Goal: Answer question/provide support: Share knowledge or assist other users

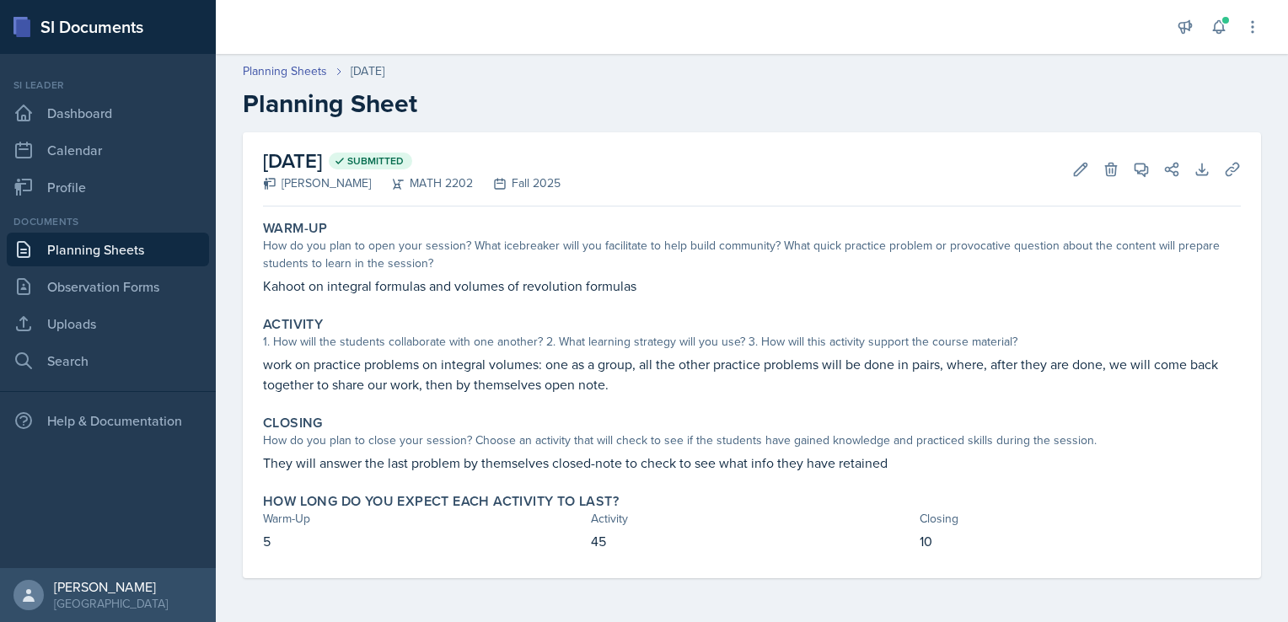
click at [94, 248] on link "Planning Sheets" at bounding box center [108, 250] width 202 height 34
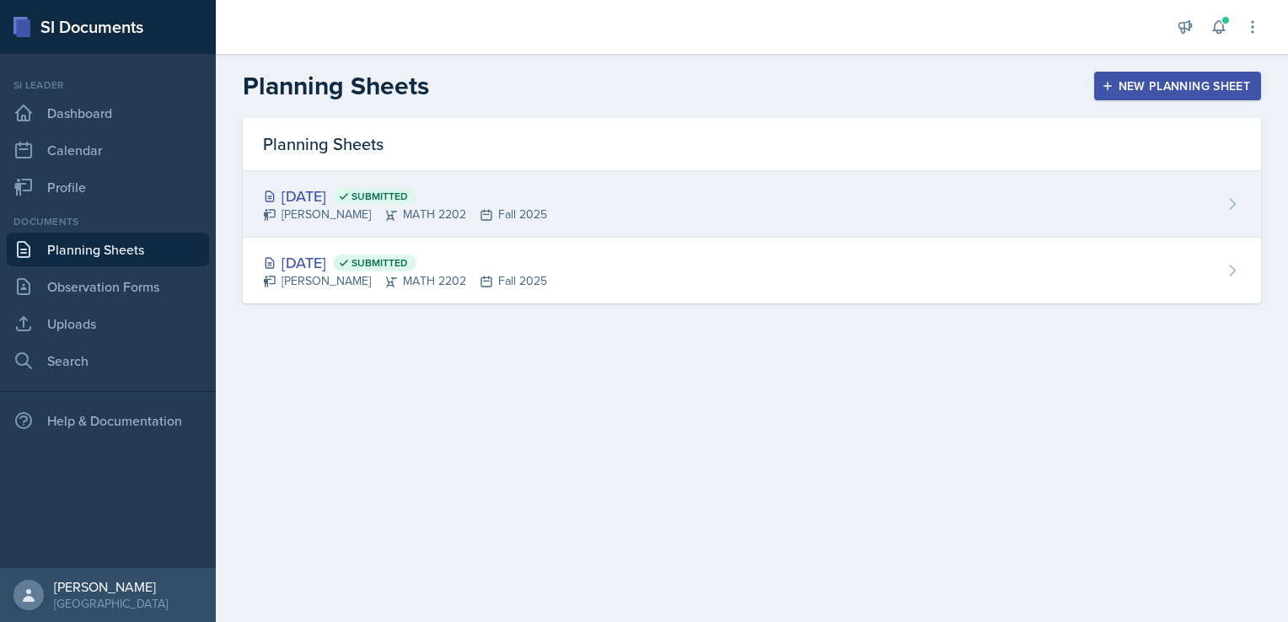
click at [1207, 206] on div "[DATE] Submitted [PERSON_NAME] MATH 2202 Fall 2025" at bounding box center [752, 204] width 1019 height 67
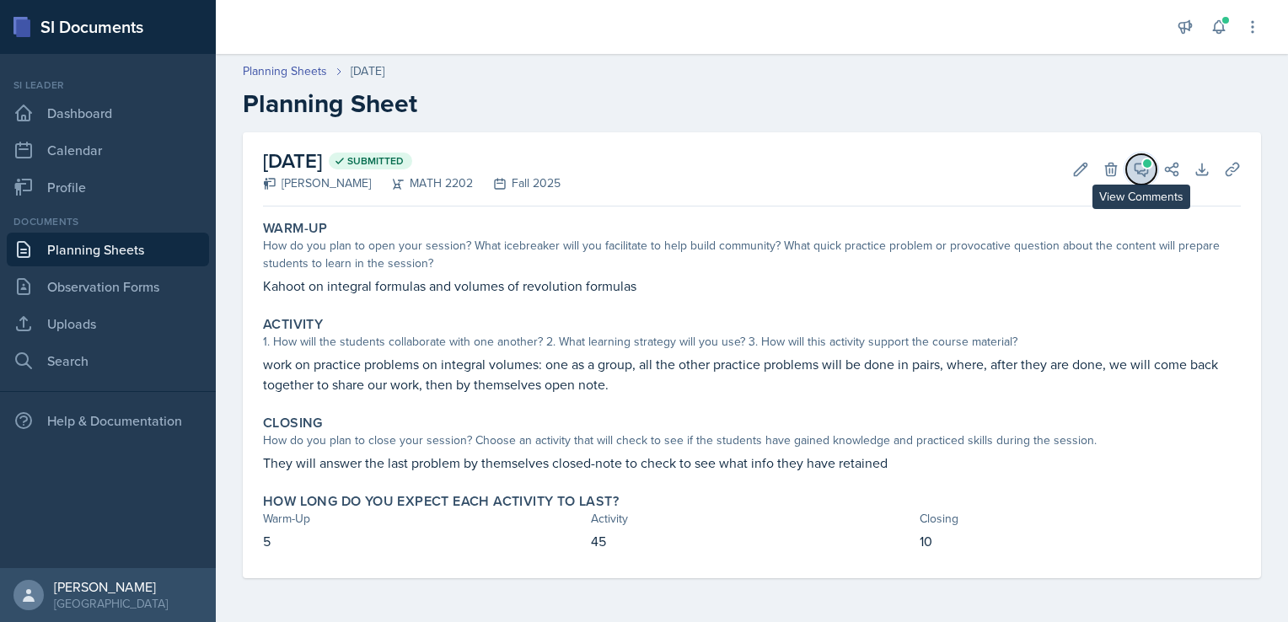
click at [1145, 167] on icon at bounding box center [1142, 170] width 13 height 13
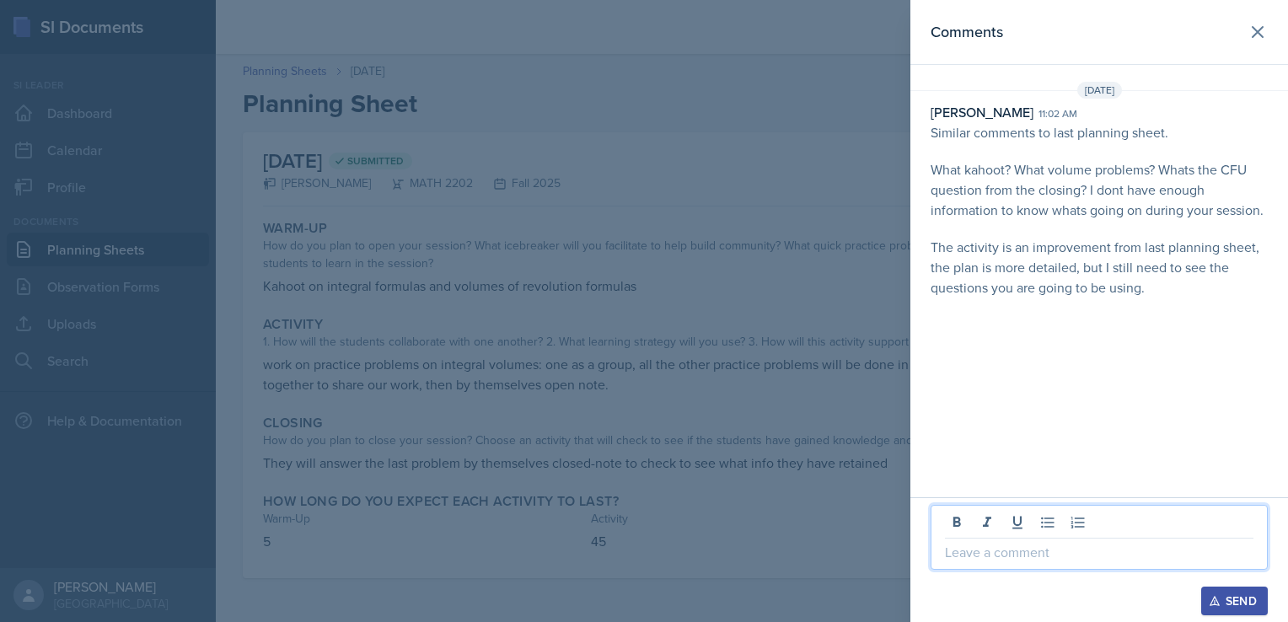
click at [981, 555] on p at bounding box center [1099, 552] width 309 height 20
click at [1255, 35] on icon at bounding box center [1258, 32] width 10 height 10
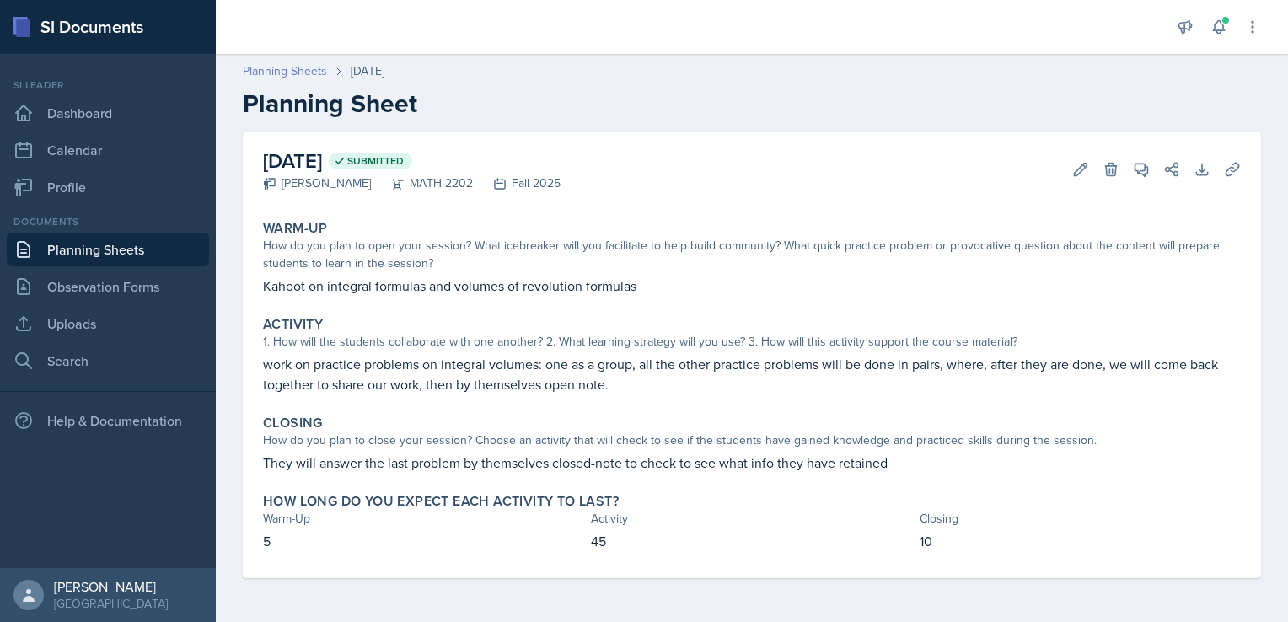
click at [290, 75] on link "Planning Sheets" at bounding box center [285, 71] width 84 height 18
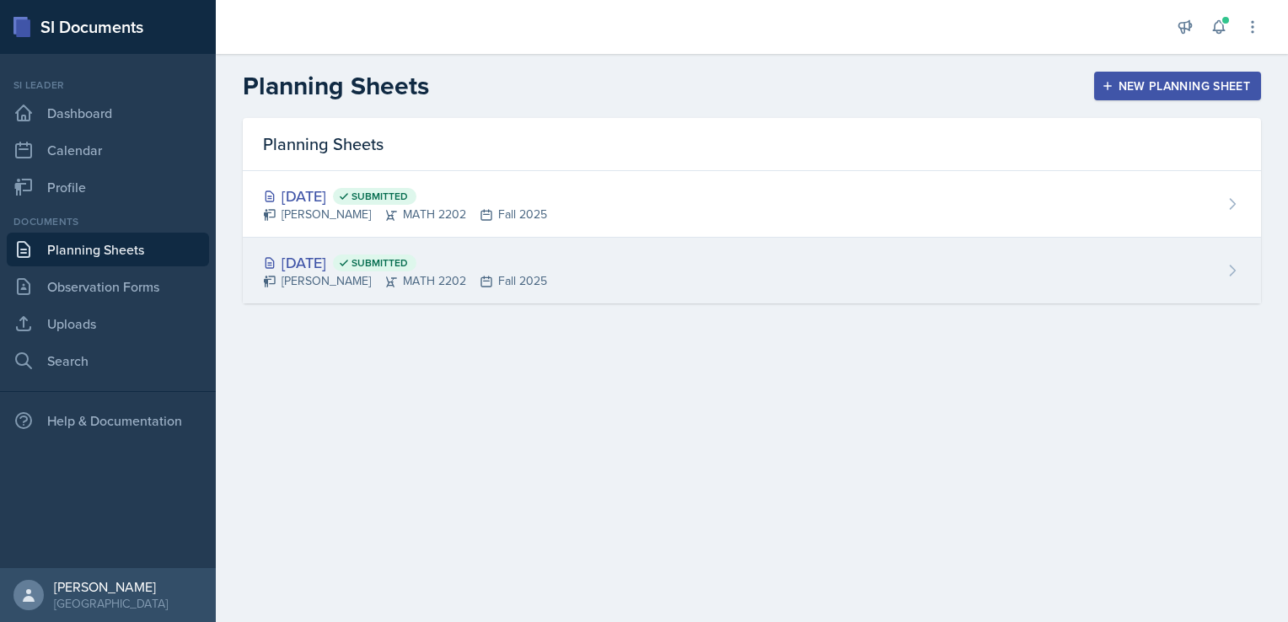
click at [338, 260] on div "[DATE] Submitted" at bounding box center [405, 262] width 284 height 23
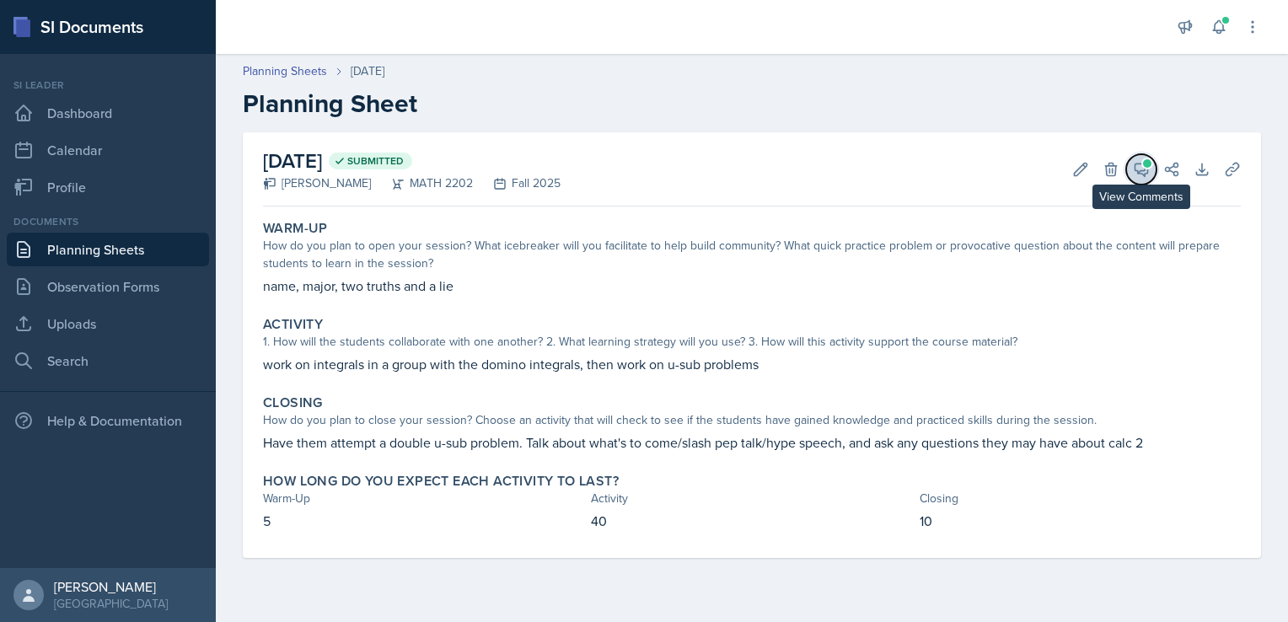
click at [1147, 165] on span at bounding box center [1147, 163] width 8 height 8
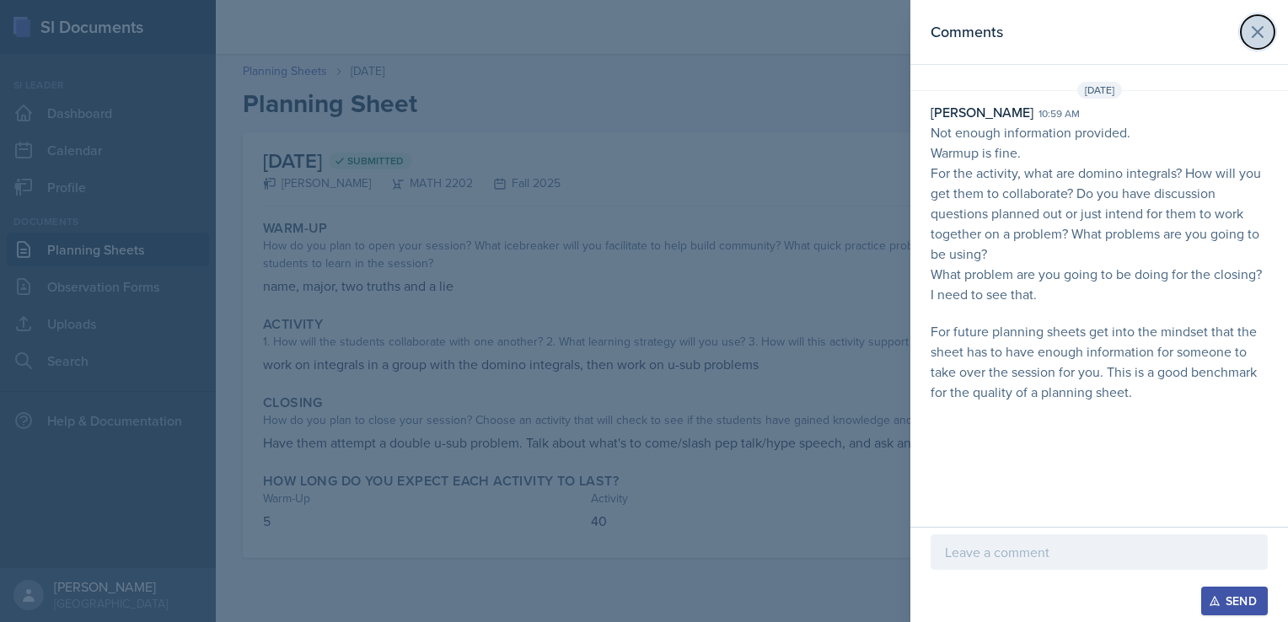
click at [1261, 33] on icon at bounding box center [1258, 32] width 20 height 20
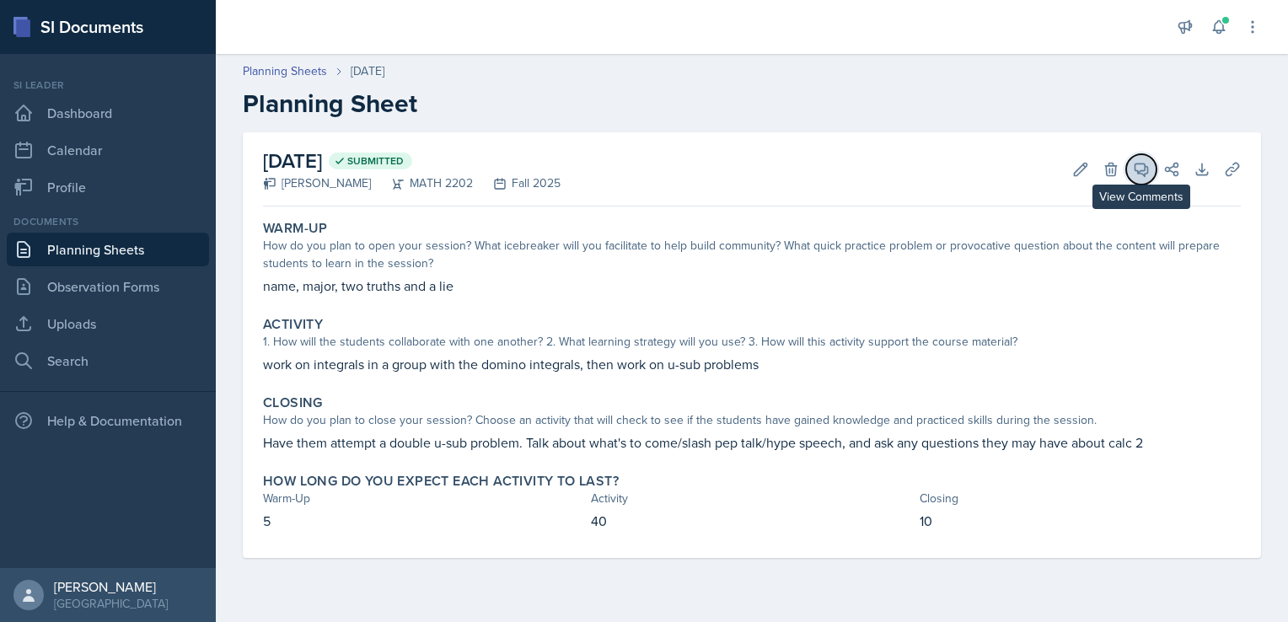
click at [1143, 167] on icon at bounding box center [1141, 169] width 17 height 17
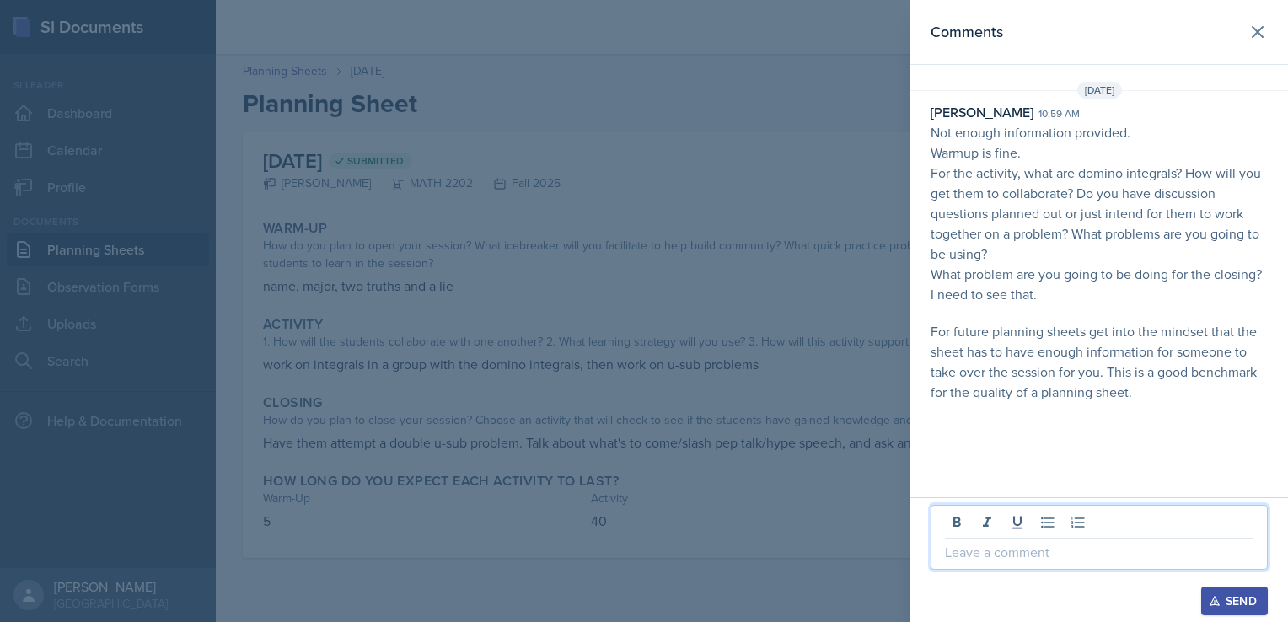
click at [1007, 559] on p at bounding box center [1099, 552] width 309 height 20
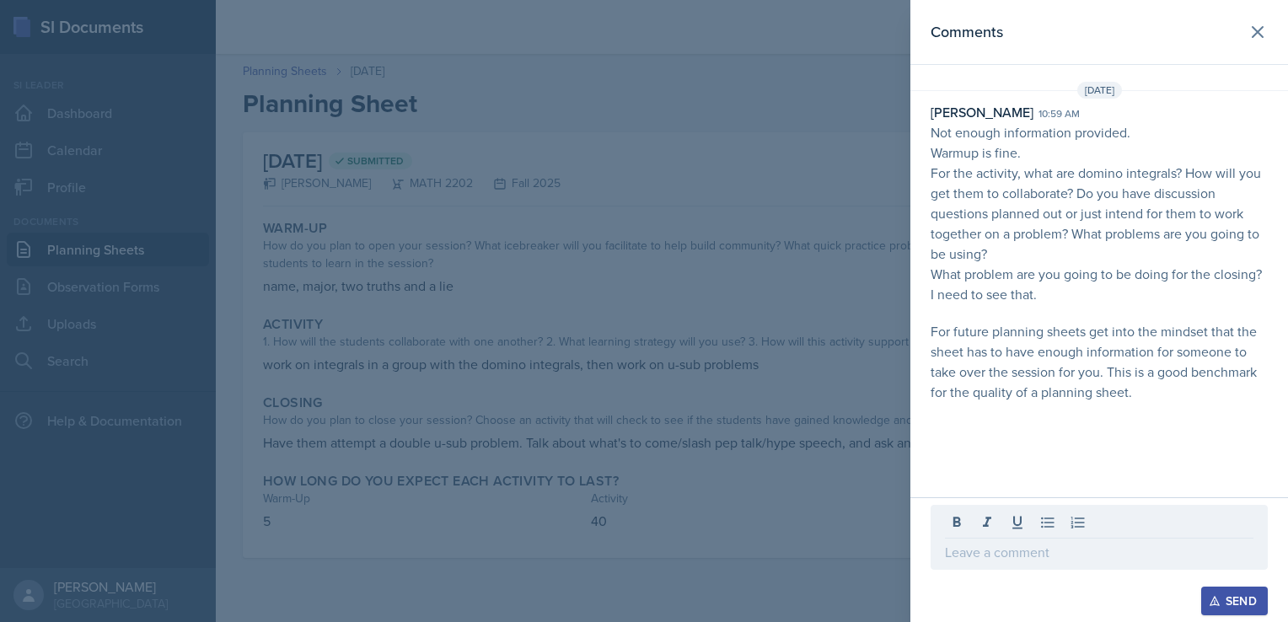
click at [496, 288] on div at bounding box center [644, 311] width 1288 height 622
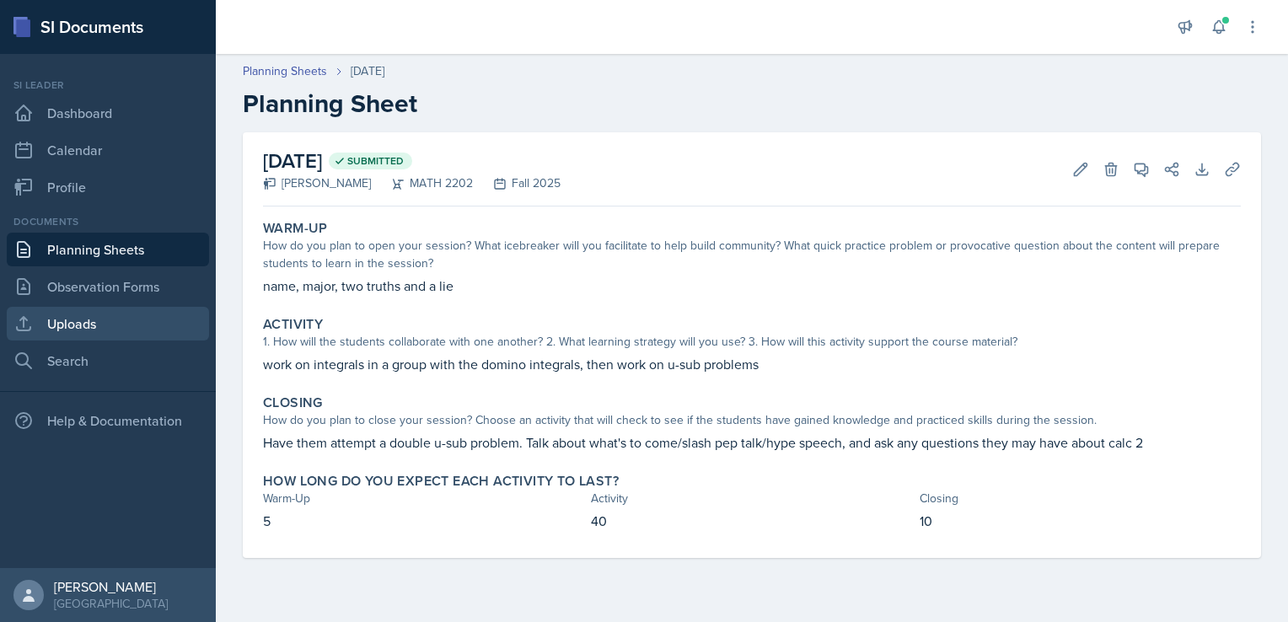
click at [130, 313] on link "Uploads" at bounding box center [108, 324] width 202 height 34
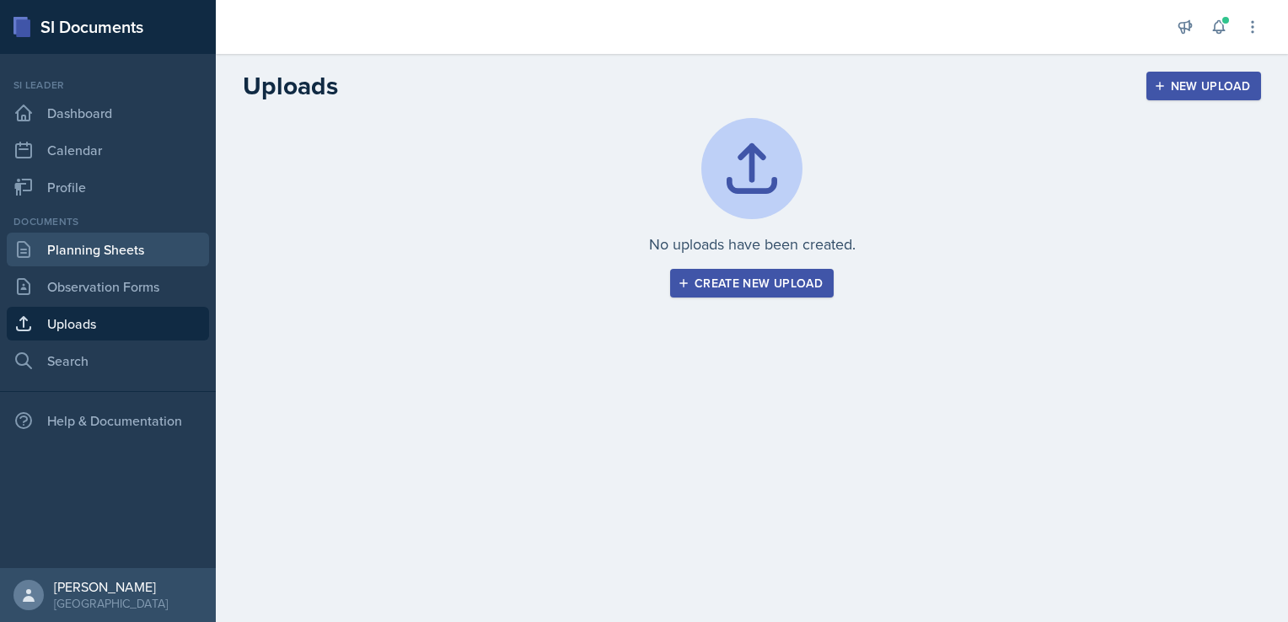
click at [148, 249] on link "Planning Sheets" at bounding box center [108, 250] width 202 height 34
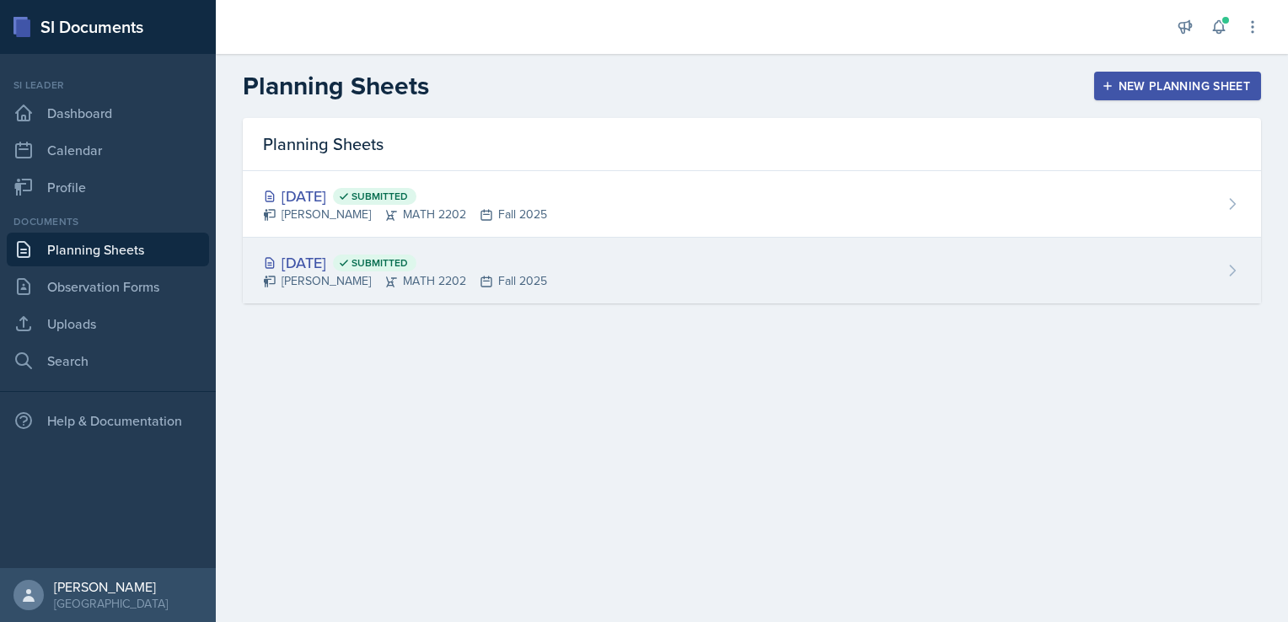
click at [787, 260] on div "[DATE] Submitted [PERSON_NAME] MATH 2202 Fall 2025" at bounding box center [752, 271] width 1019 height 66
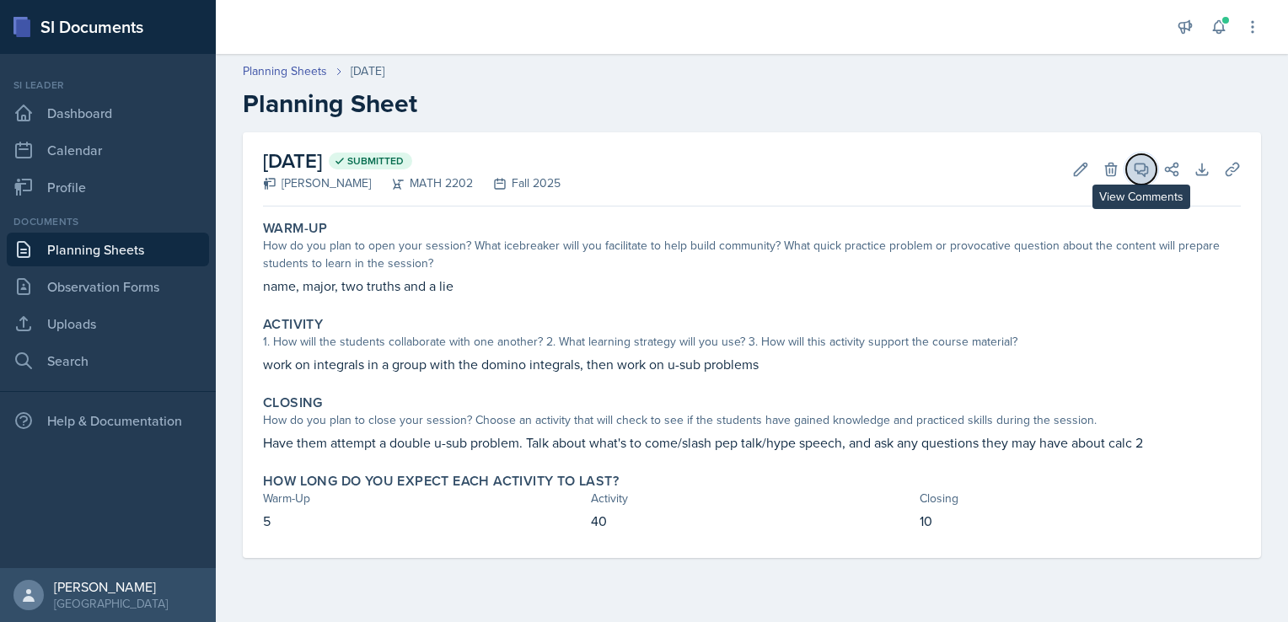
click at [1150, 166] on span at bounding box center [1147, 163] width 8 height 8
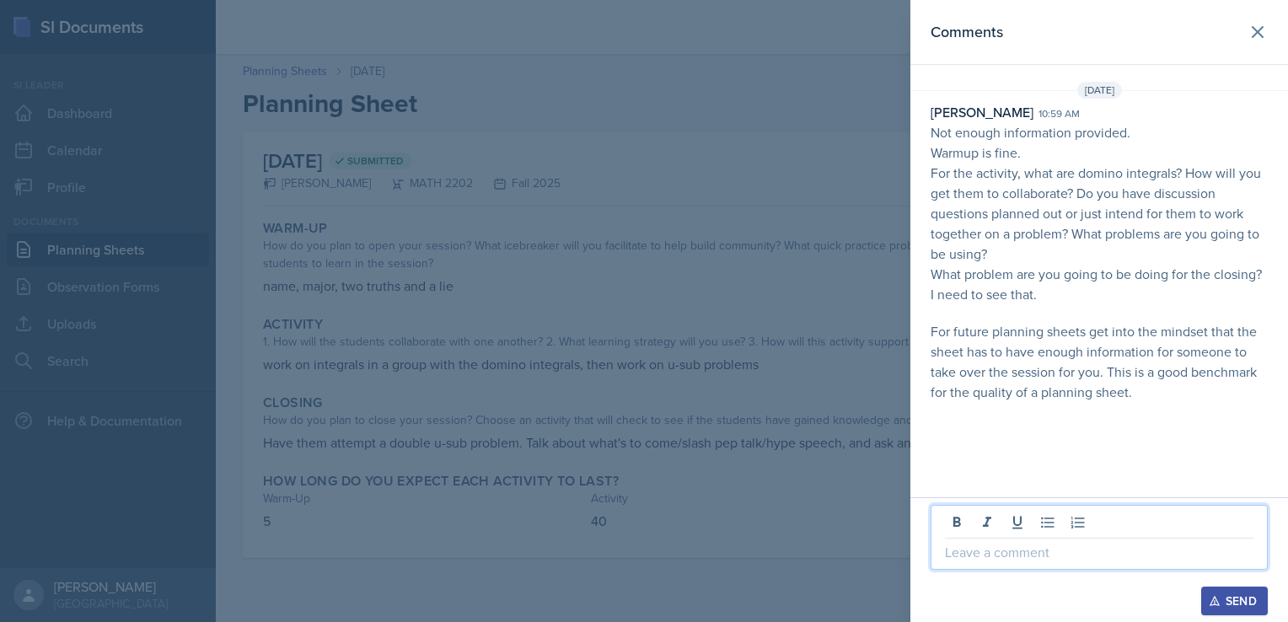
click at [988, 556] on p at bounding box center [1099, 552] width 309 height 20
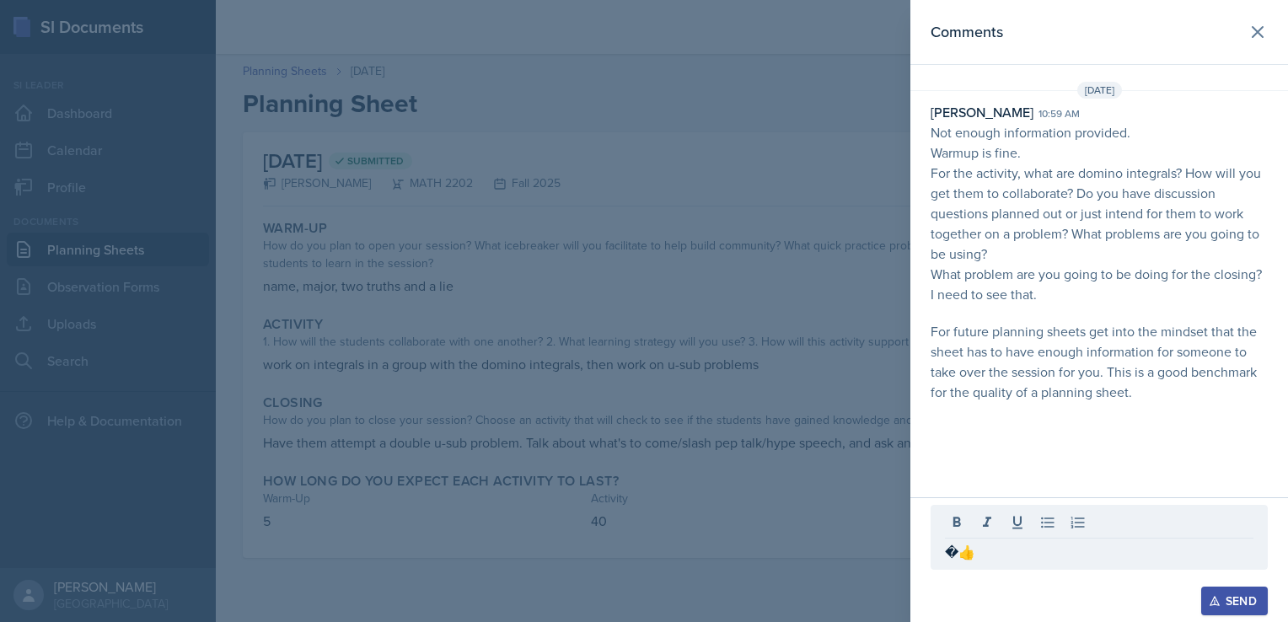
click at [1233, 600] on div "Send" at bounding box center [1235, 600] width 45 height 13
click at [1235, 605] on div "Send" at bounding box center [1235, 600] width 45 height 13
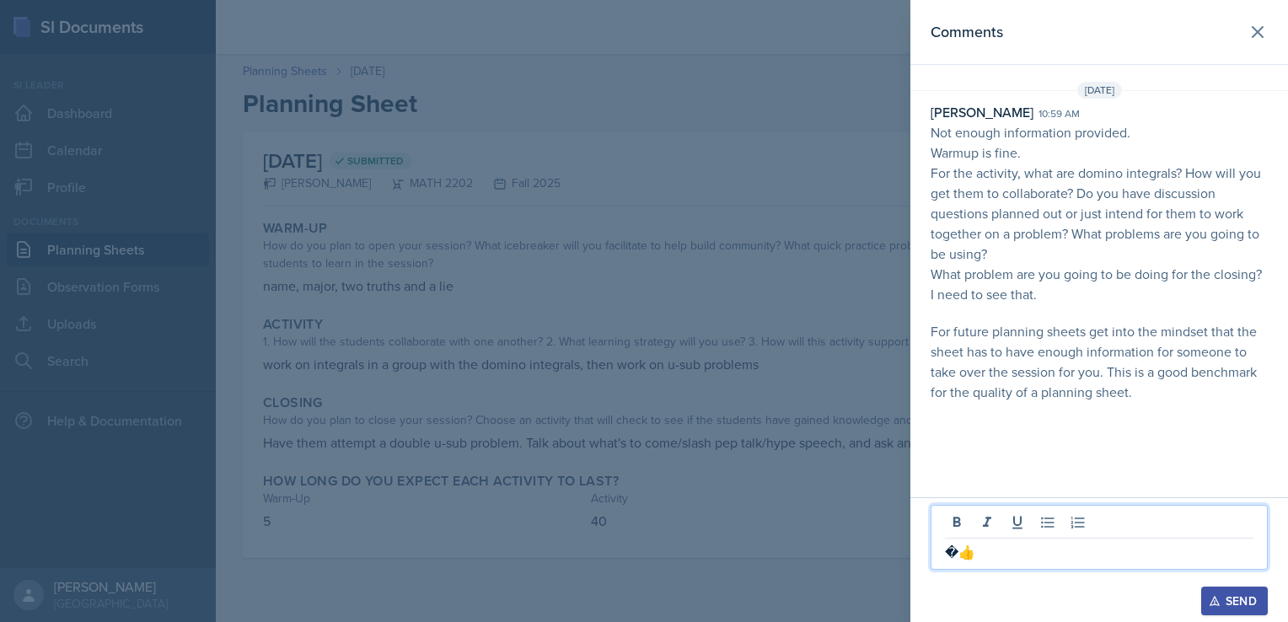
click at [952, 557] on p "�👍" at bounding box center [1099, 552] width 309 height 20
click at [1234, 607] on div "Send" at bounding box center [1235, 600] width 45 height 13
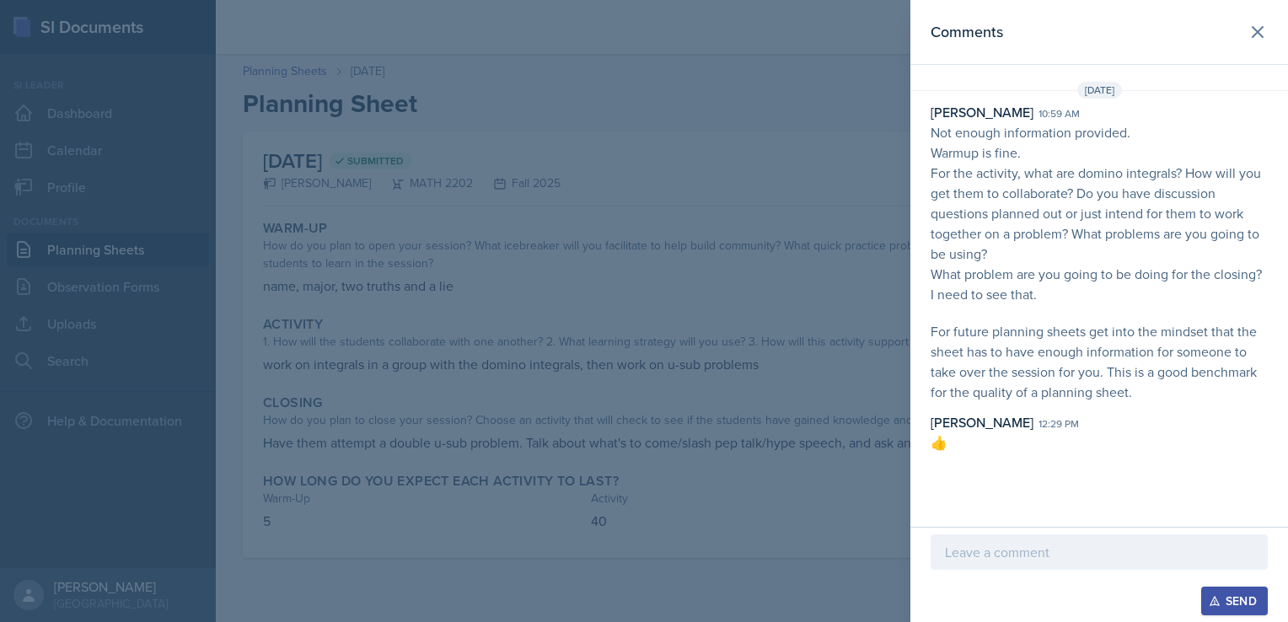
click at [503, 494] on div at bounding box center [644, 311] width 1288 height 622
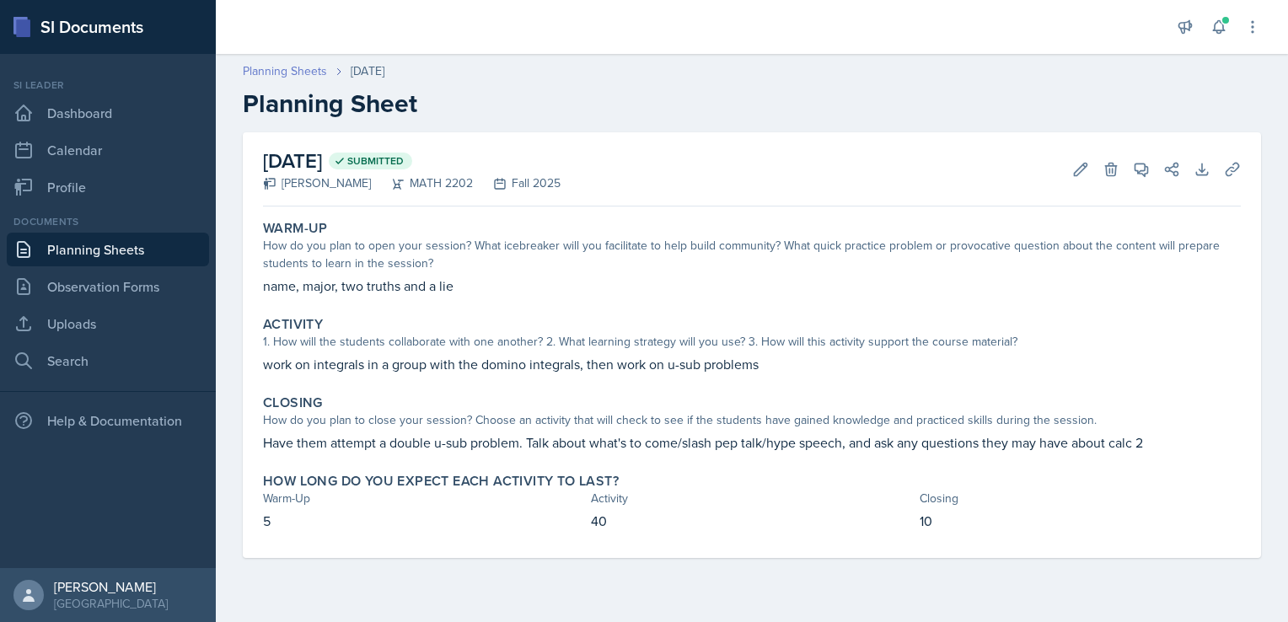
click at [293, 69] on link "Planning Sheets" at bounding box center [285, 71] width 84 height 18
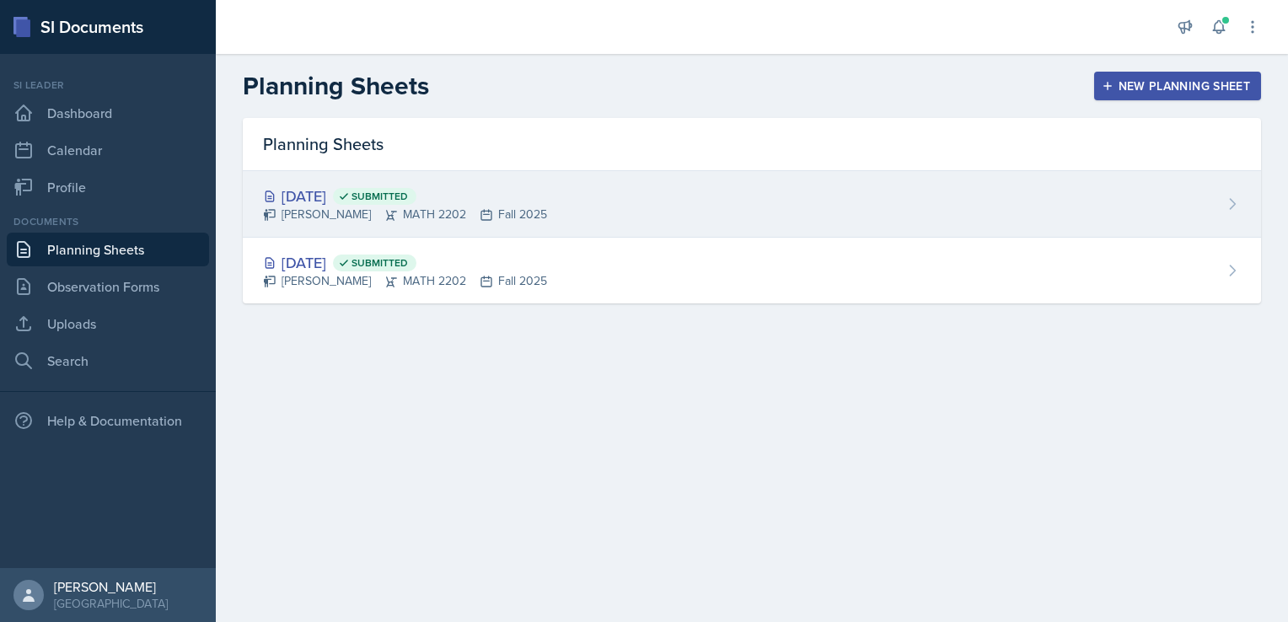
click at [356, 185] on div "[DATE] Submitted" at bounding box center [405, 196] width 284 height 23
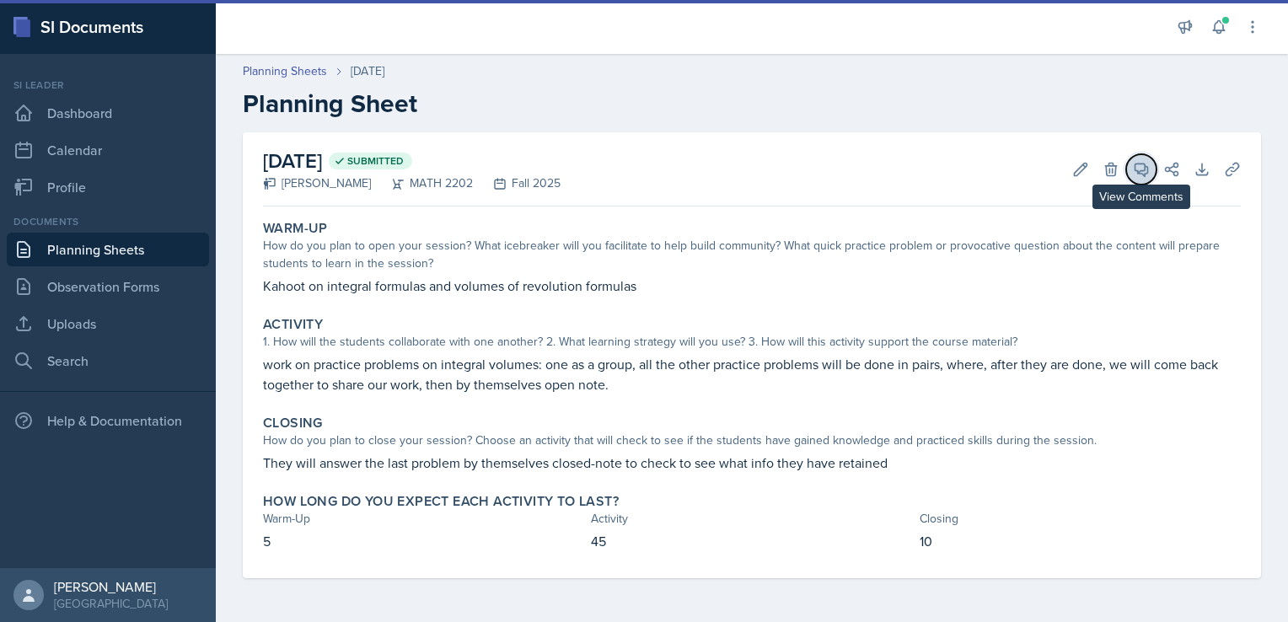
click at [1144, 169] on icon at bounding box center [1142, 170] width 13 height 13
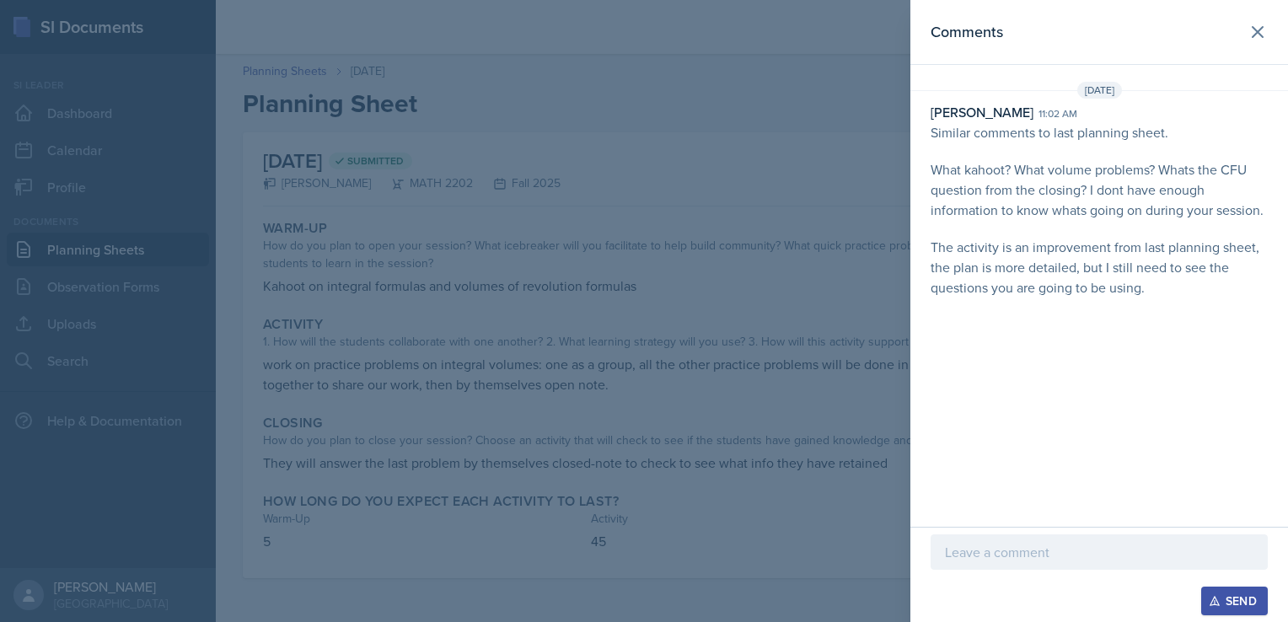
click at [985, 546] on p at bounding box center [1099, 552] width 309 height 20
click at [1129, 555] on p "okay ill make sure to upload all the questions I will" at bounding box center [1099, 552] width 309 height 20
click at [1195, 555] on p "okay ill make sure to upload the questions I will" at bounding box center [1099, 552] width 309 height 20
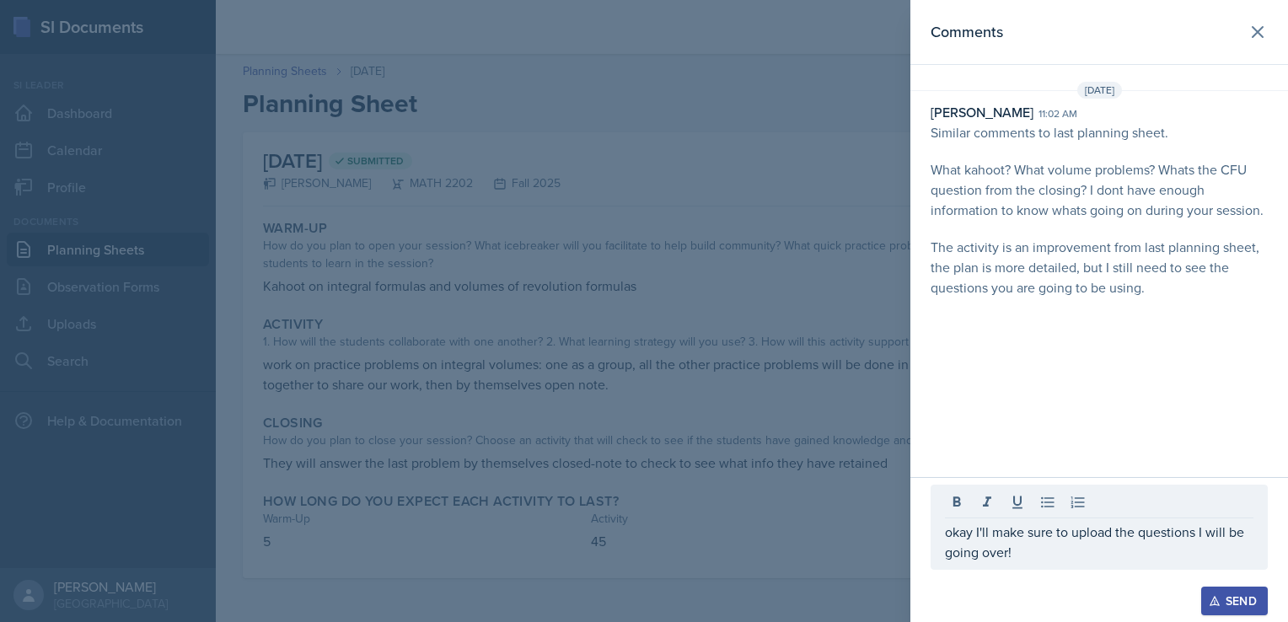
click at [1252, 606] on div "Send" at bounding box center [1235, 600] width 45 height 13
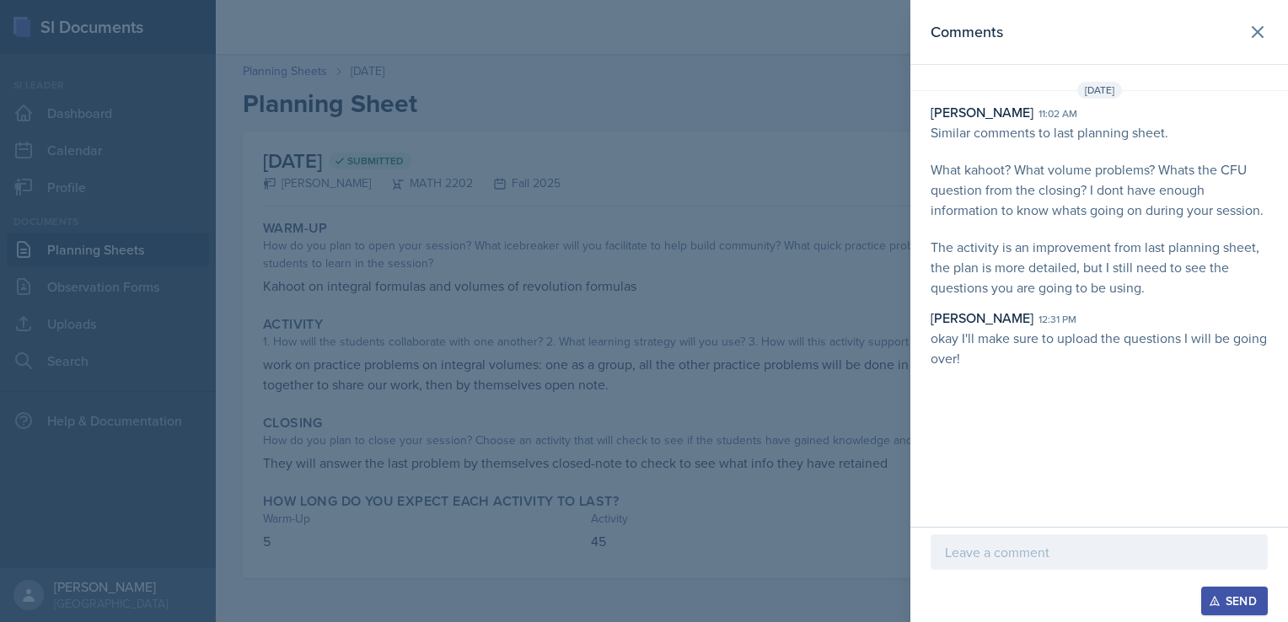
click at [760, 140] on div at bounding box center [644, 311] width 1288 height 622
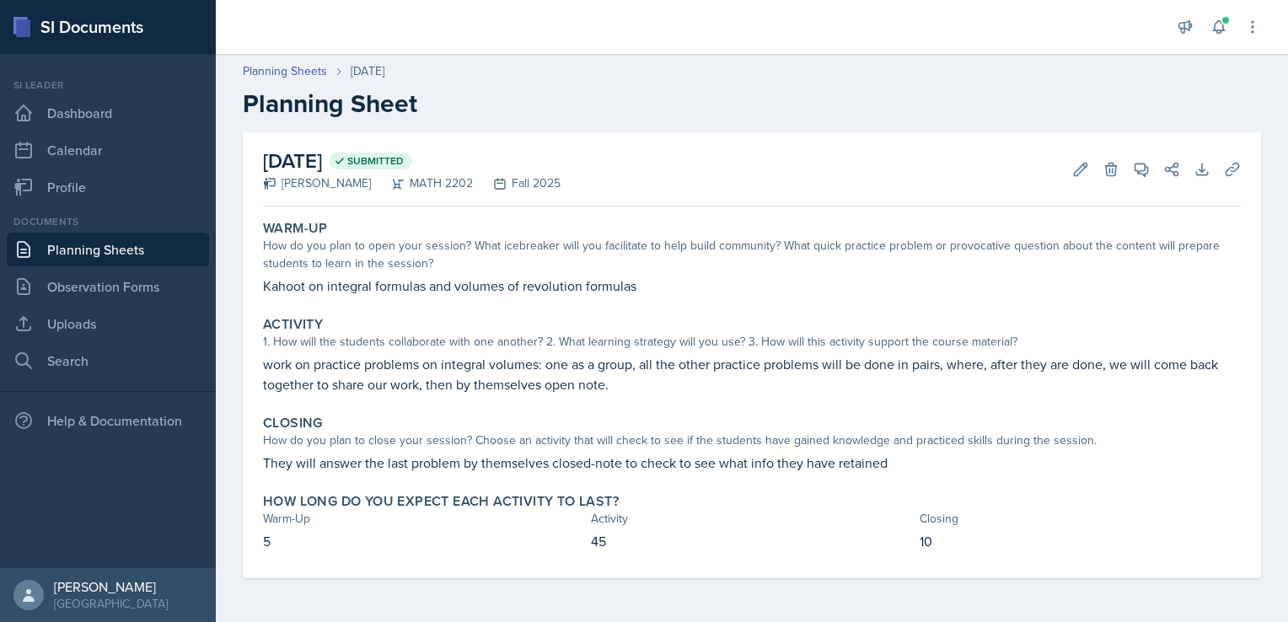
click at [120, 251] on link "Planning Sheets" at bounding box center [108, 250] width 202 height 34
